Goal: Entertainment & Leisure: Consume media (video, audio)

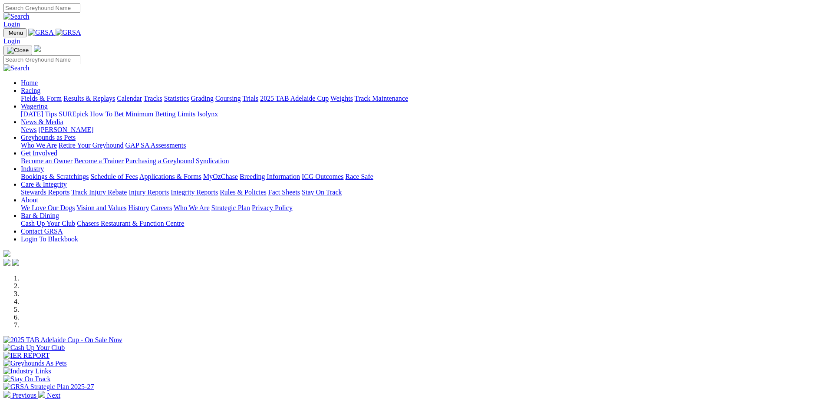
scroll to position [217, 0]
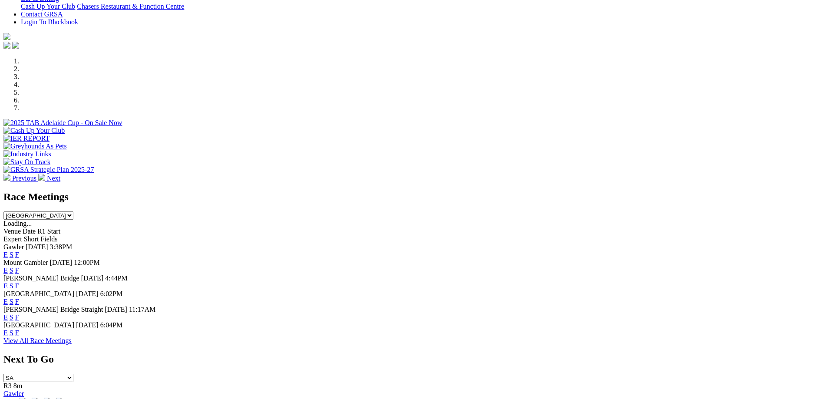
click at [19, 334] on link "F" at bounding box center [17, 332] width 4 height 7
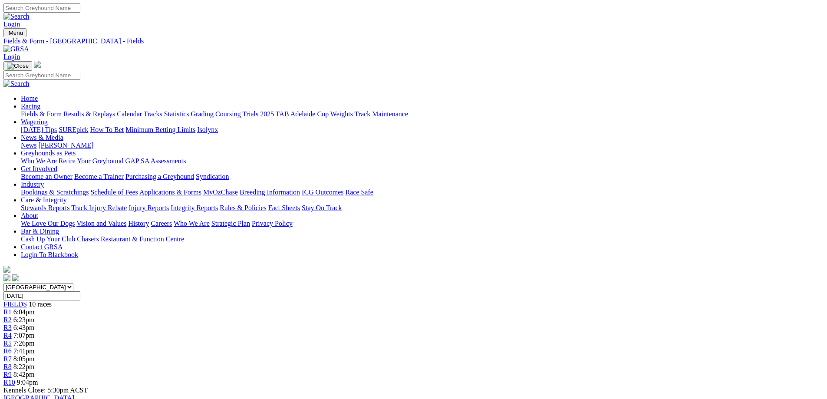
click at [115, 110] on link "Results & Replays" at bounding box center [89, 113] width 52 height 7
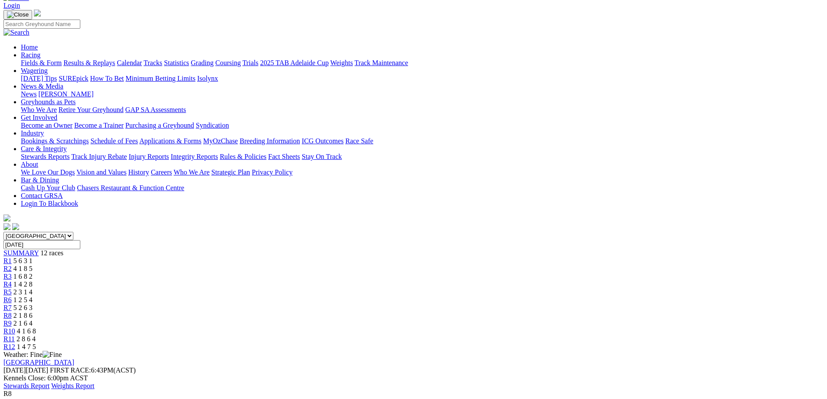
scroll to position [43, 0]
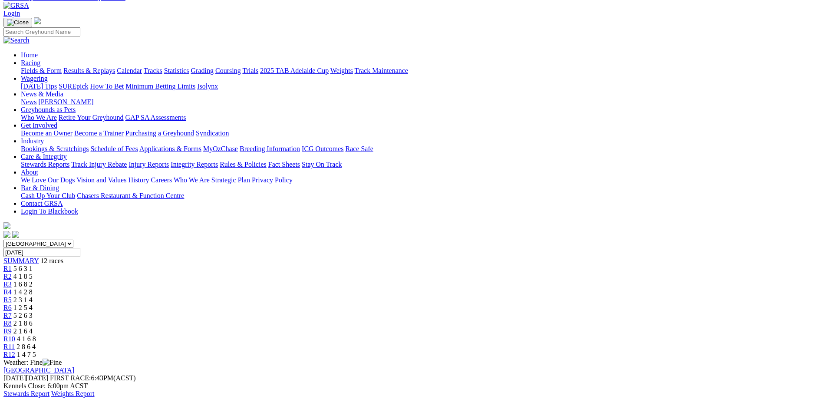
click at [12, 328] on span "R9" at bounding box center [7, 331] width 8 height 7
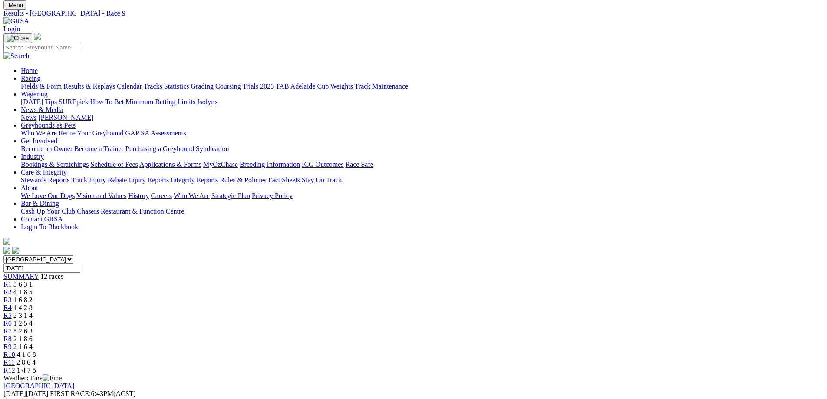
scroll to position [43, 0]
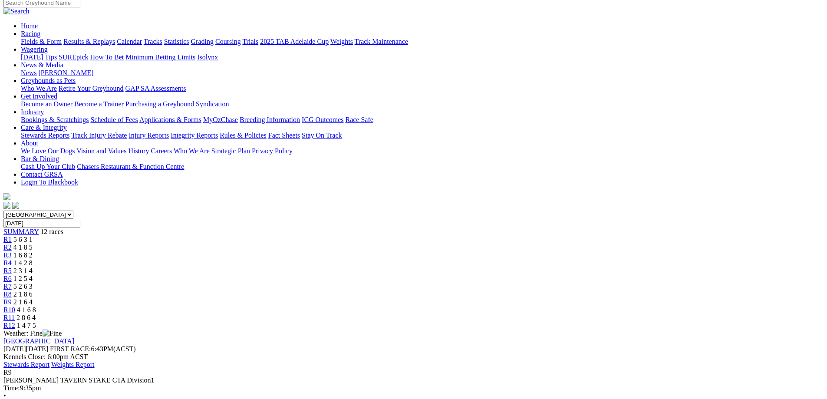
scroll to position [0, 0]
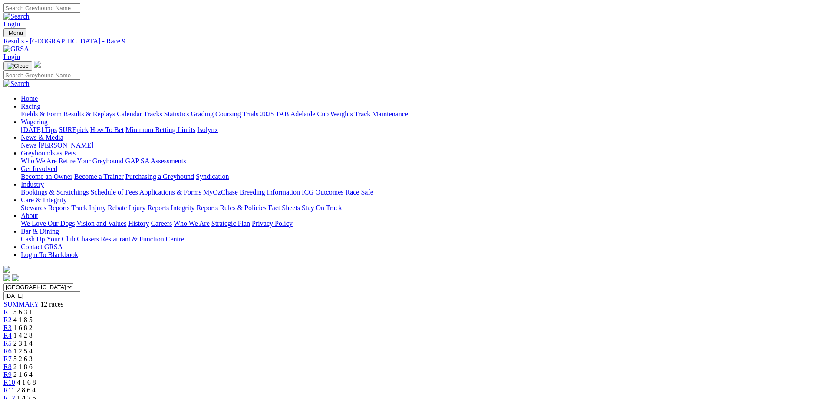
click at [351, 332] on div "R4 1 4 2 8" at bounding box center [413, 336] width 821 height 8
click at [12, 332] on span "R4" at bounding box center [7, 335] width 8 height 7
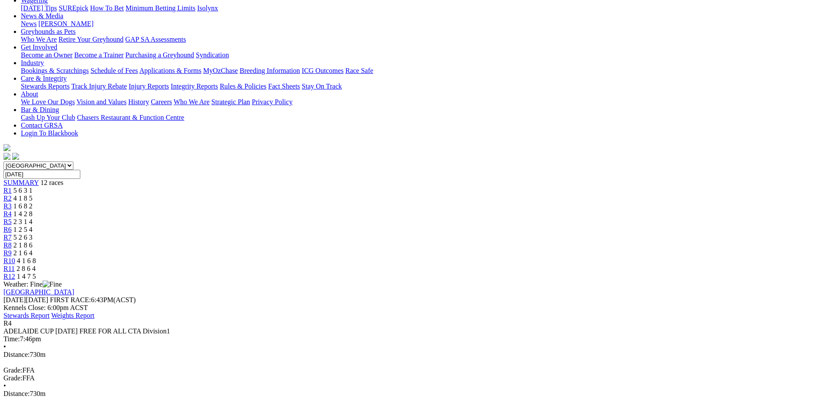
scroll to position [87, 0]
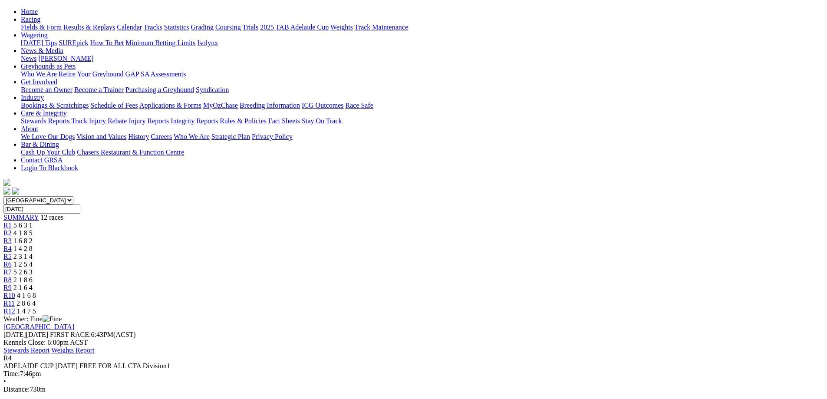
click at [33, 253] on span "2 3 1 4" at bounding box center [22, 256] width 19 height 7
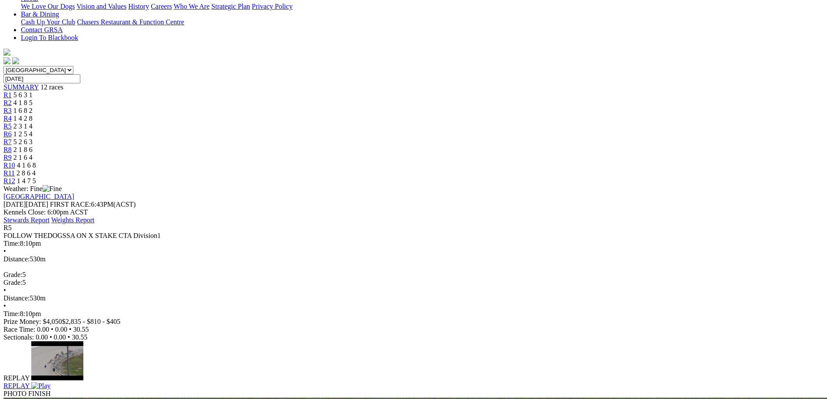
scroll to position [174, 0]
